Goal: Task Accomplishment & Management: Complete application form

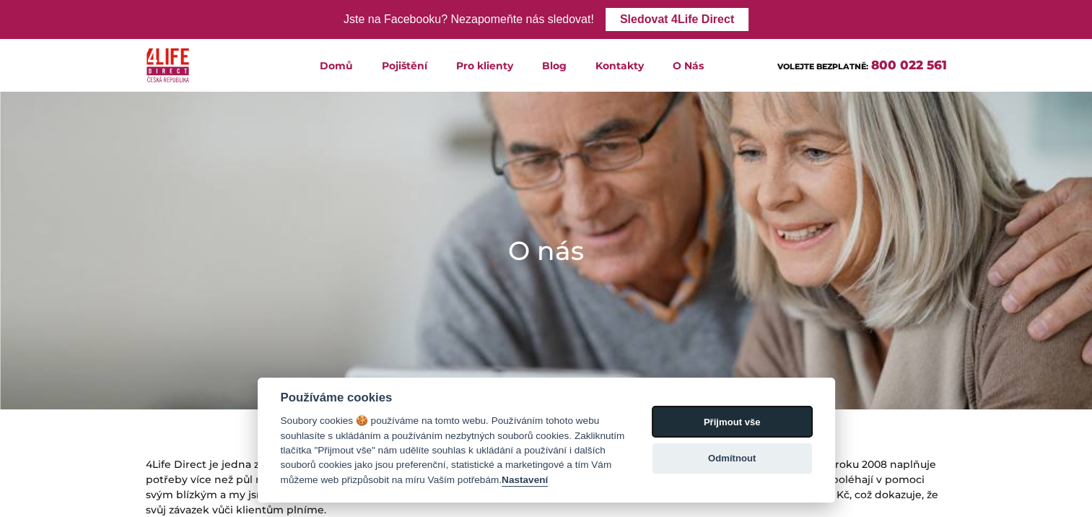
click at [681, 433] on button "Přijmout vše" at bounding box center [732, 421] width 160 height 30
checkbox input "true"
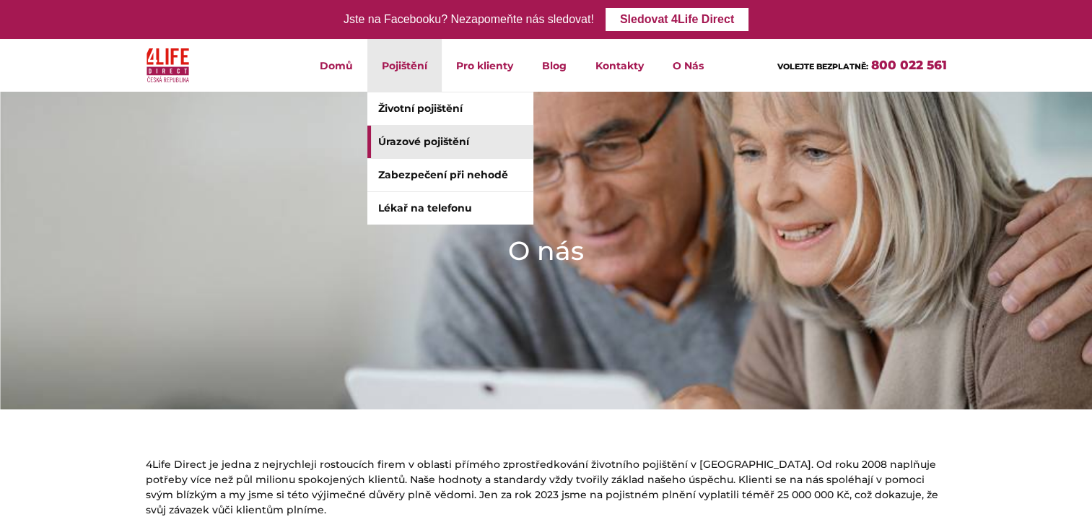
click at [416, 146] on link "Úrazové pojištění" at bounding box center [450, 142] width 166 height 32
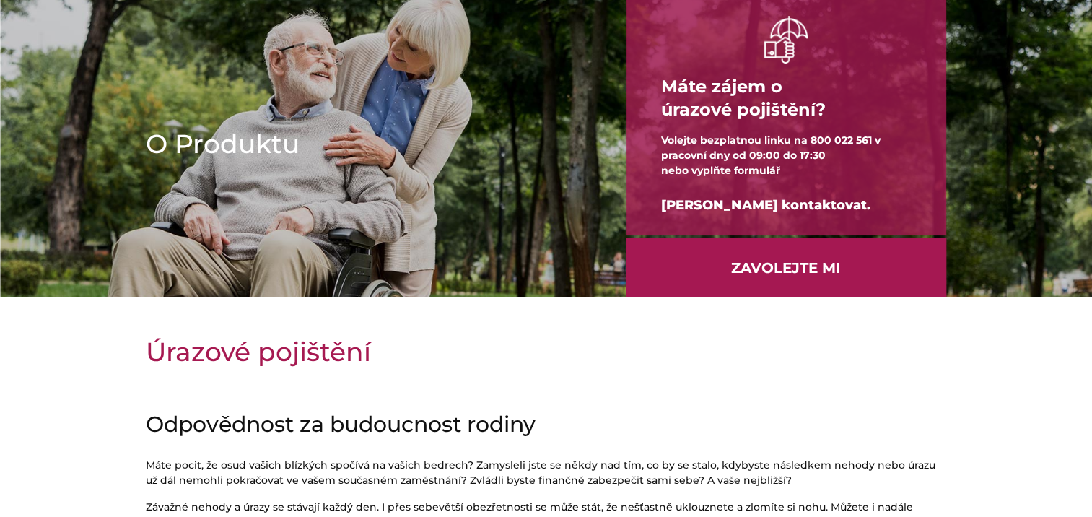
scroll to position [115, 0]
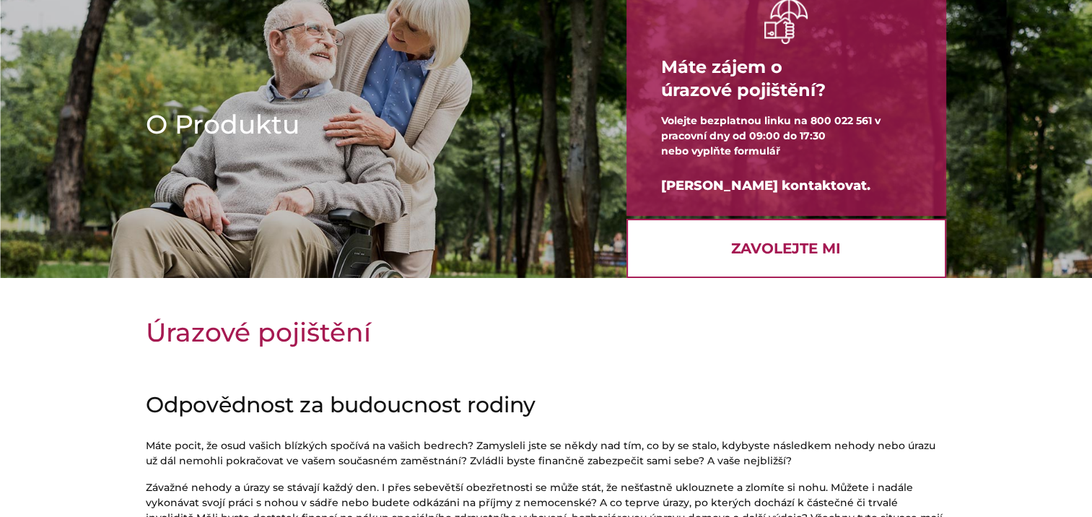
click at [909, 263] on link "Zavolejte mi" at bounding box center [786, 248] width 320 height 59
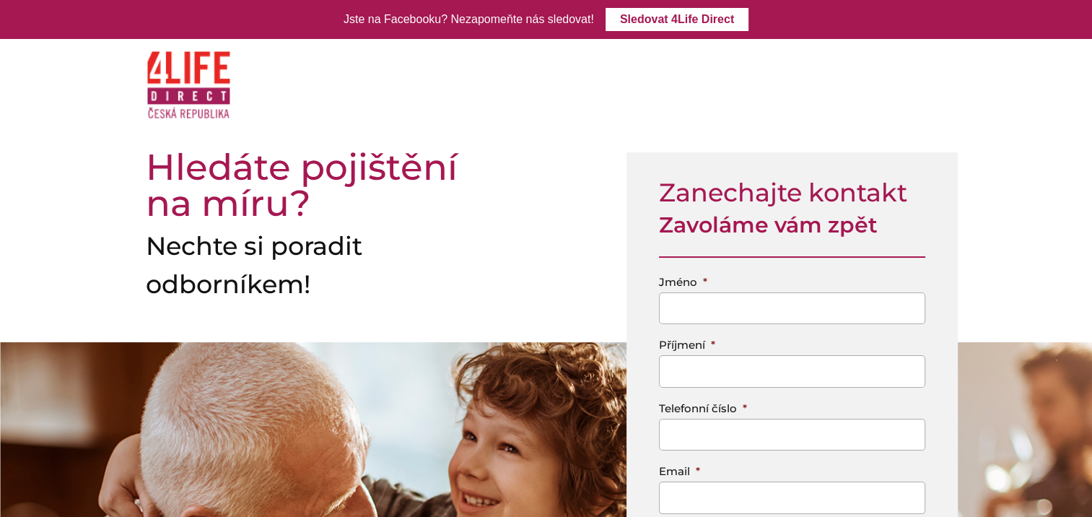
click at [669, 315] on input "Jméno *" at bounding box center [792, 308] width 266 height 32
type input "alena"
drag, startPoint x: 678, startPoint y: 388, endPoint x: 673, endPoint y: 371, distance: 17.2
click at [673, 371] on ul "Jméno * alena Příjmení * Telefonní číslo * Email * Věk * Méně než 40 let 40-49 …" at bounding box center [792, 423] width 266 height 310
click at [673, 371] on input "Příjmení *" at bounding box center [792, 371] width 266 height 32
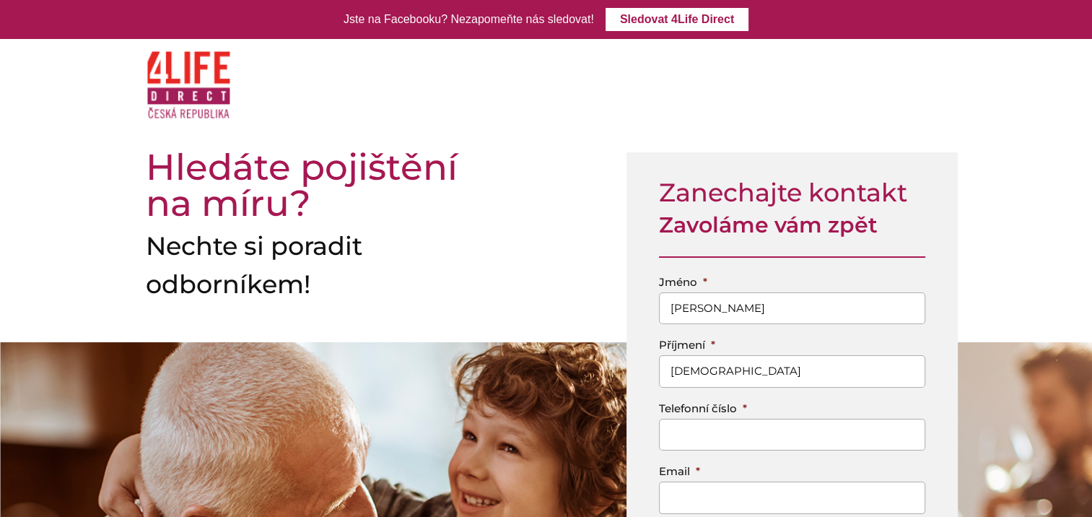
type input "svánovská"
click at [676, 430] on input "Telefonní číslo *" at bounding box center [792, 435] width 266 height 32
type input "604839644"
click at [665, 496] on input "Email *" at bounding box center [792, 497] width 266 height 32
type input "svanovska.alena@seznam.cz"
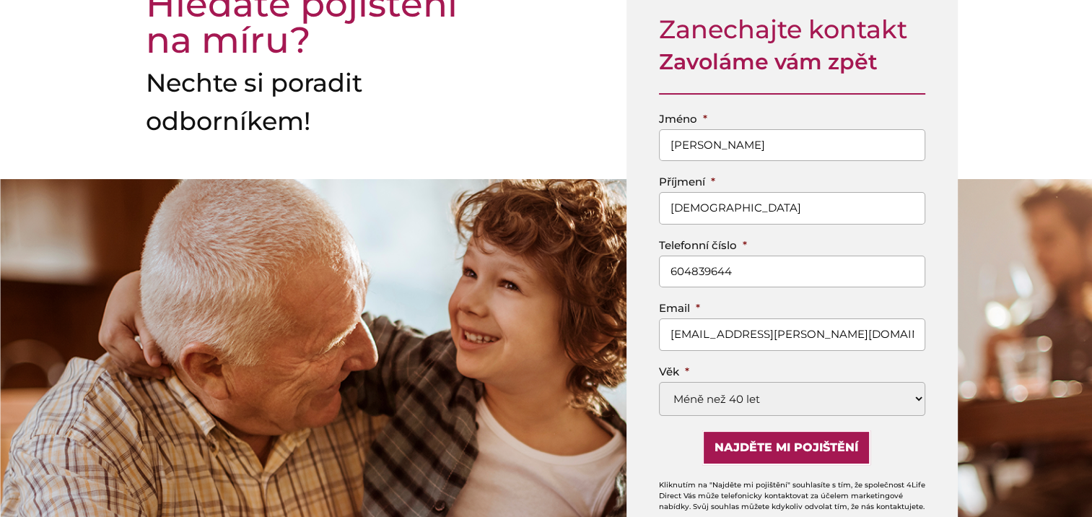
scroll to position [172, 0]
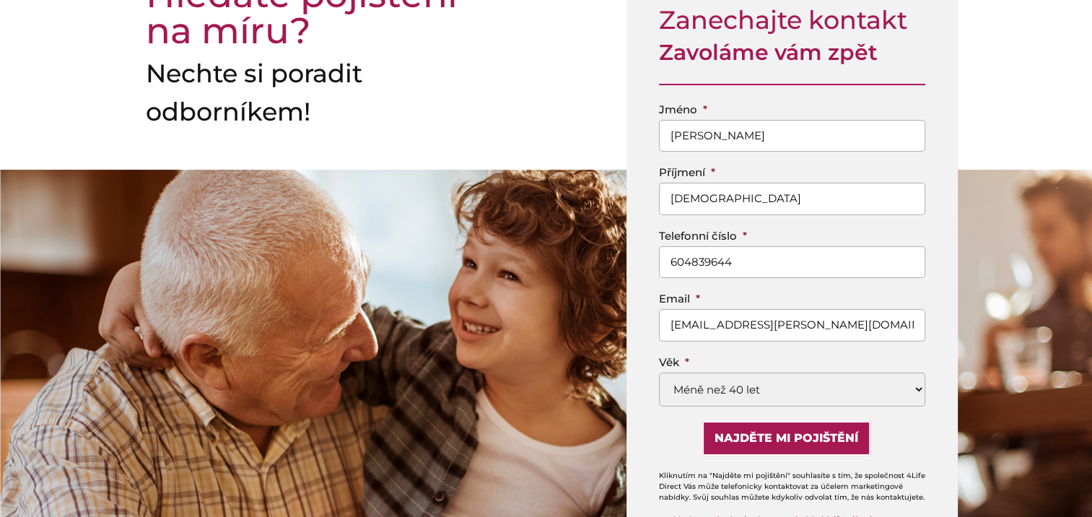
click at [917, 388] on select "Méně než 40 let 40-49 50-59 60-69 70-85" at bounding box center [792, 389] width 266 height 34
select select "60-69"
click at [659, 372] on select "Méně než 40 let 40-49 50-59 60-69 70-85" at bounding box center [792, 389] width 266 height 34
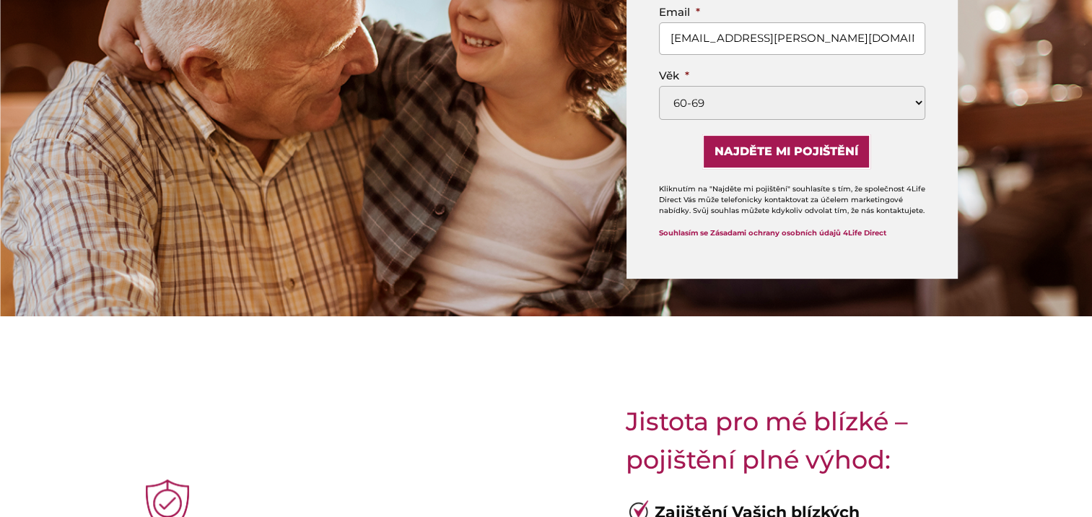
scroll to position [421, 0]
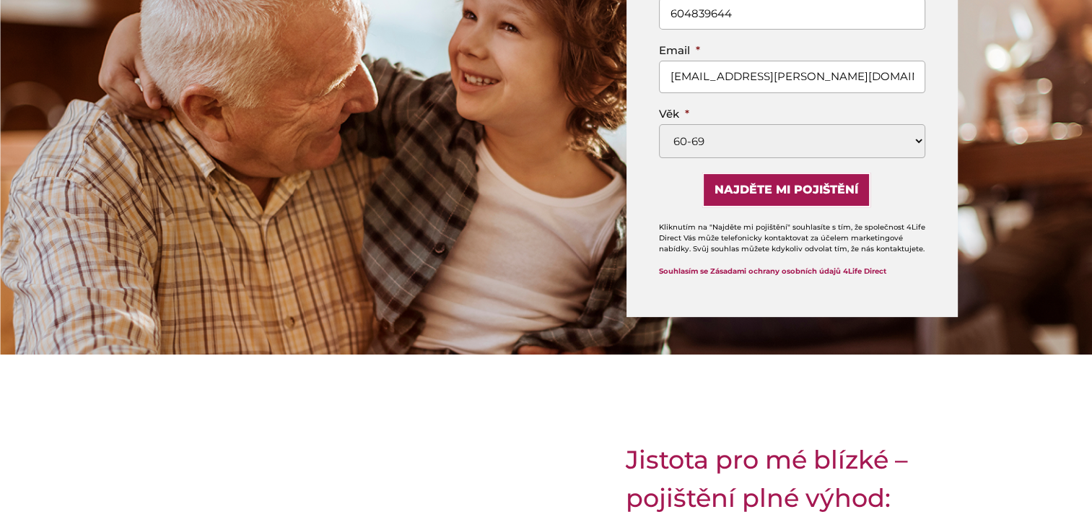
click at [650, 225] on div "Zanechajte kontakt Zavoláme vám zpět Jméno * alena Příjmení * svánovská Telefon…" at bounding box center [791, 24] width 331 height 585
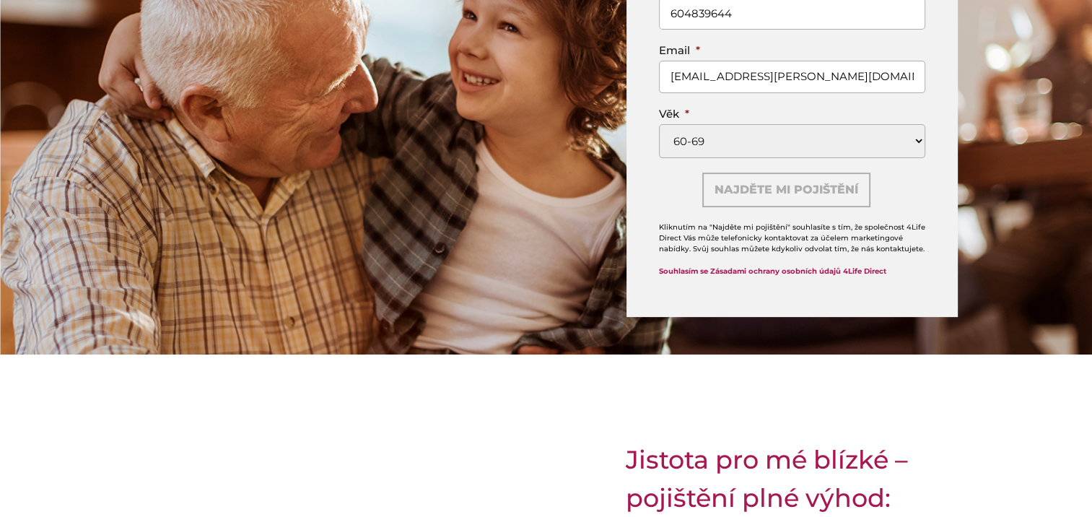
click at [773, 191] on input "Najděte mi pojištění" at bounding box center [786, 189] width 168 height 35
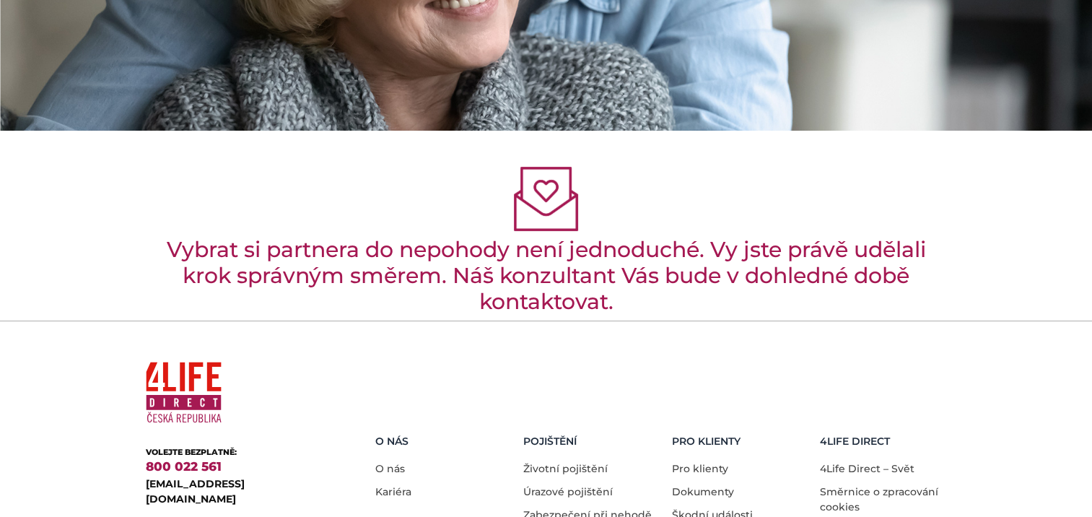
scroll to position [366, 0]
